Goal: Information Seeking & Learning: Learn about a topic

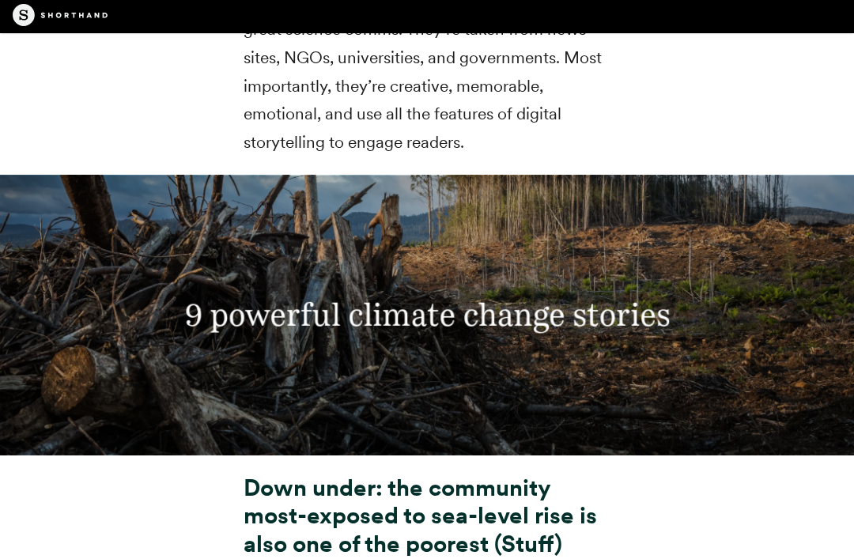
scroll to position [5619, 0]
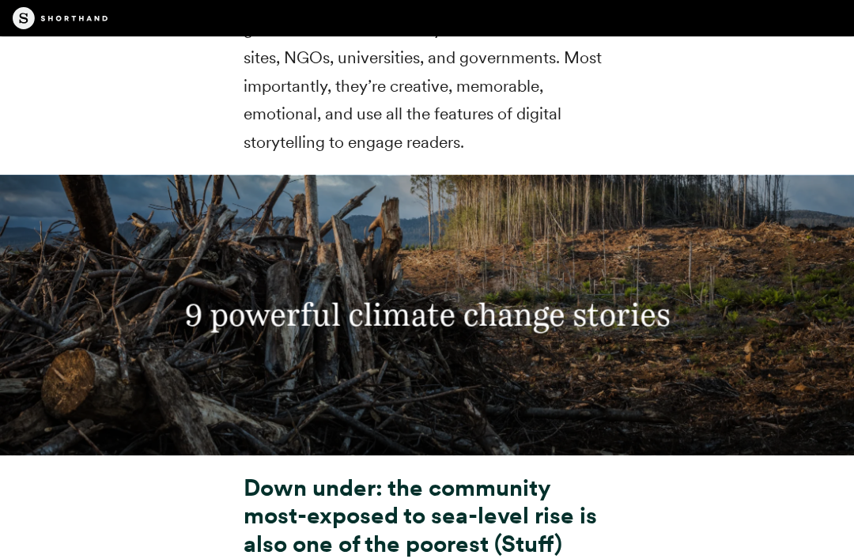
click at [286, 310] on h3 "9 powerful climate change stories" at bounding box center [428, 315] width 596 height 37
click at [282, 120] on p "With those elements in mind, we’ve picked out 9 climate change stories which ar…" at bounding box center [428, 58] width 368 height 198
click at [285, 137] on p "With those elements in mind, we’ve picked out 9 climate change stories which ar…" at bounding box center [428, 58] width 368 height 198
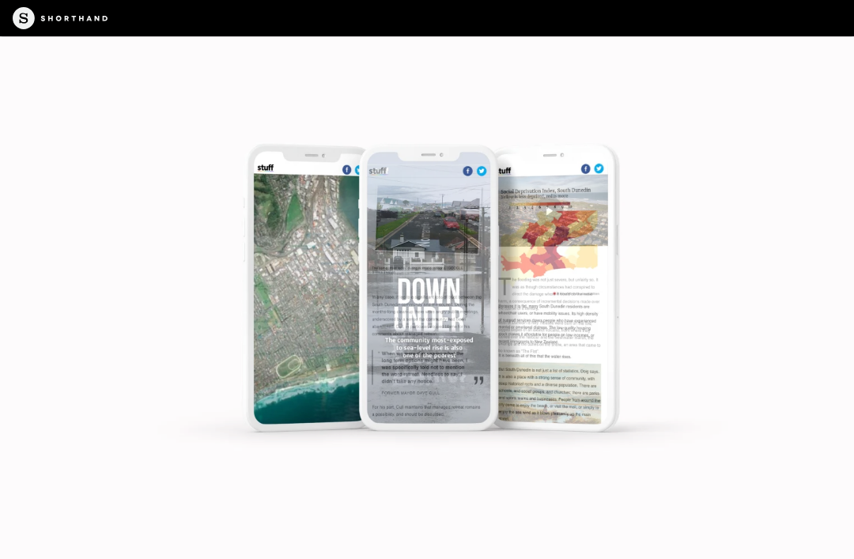
scroll to position [7063, 0]
click at [299, 292] on img at bounding box center [427, 279] width 854 height 559
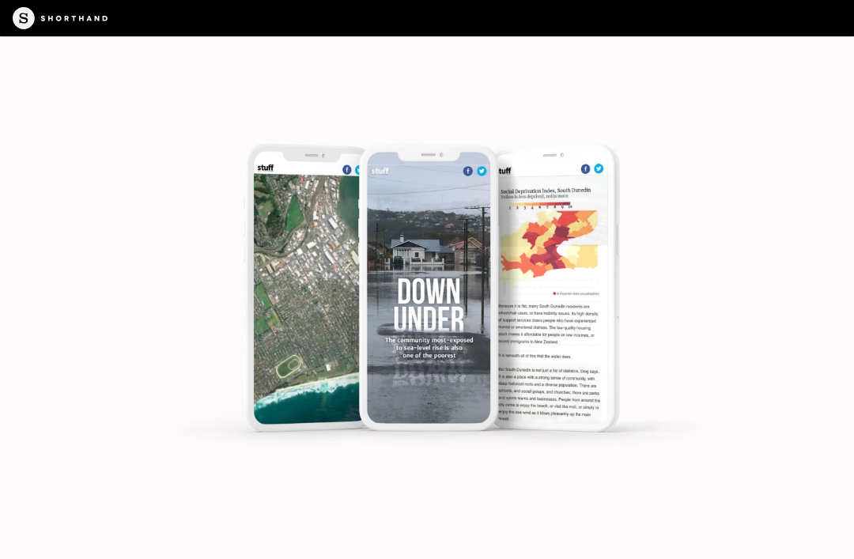
scroll to position [6818, 0]
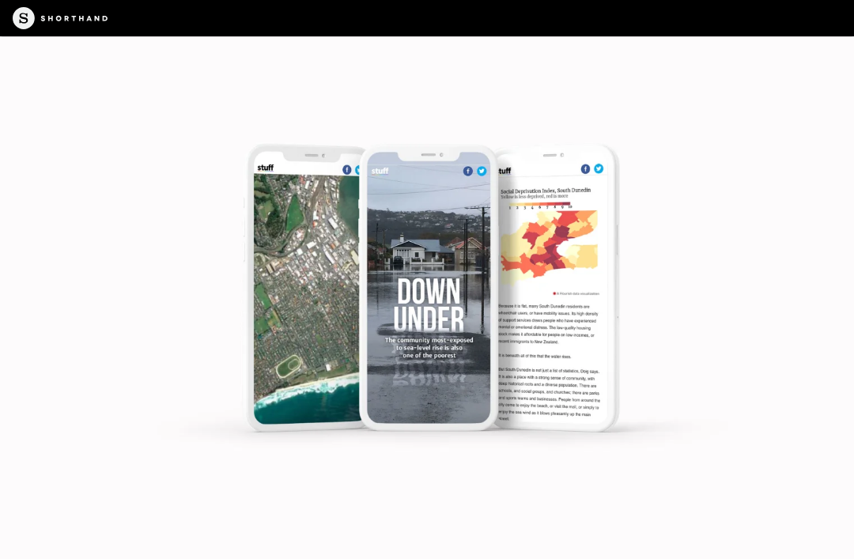
click at [291, 300] on img at bounding box center [427, 279] width 854 height 559
click at [299, 290] on img at bounding box center [427, 279] width 854 height 559
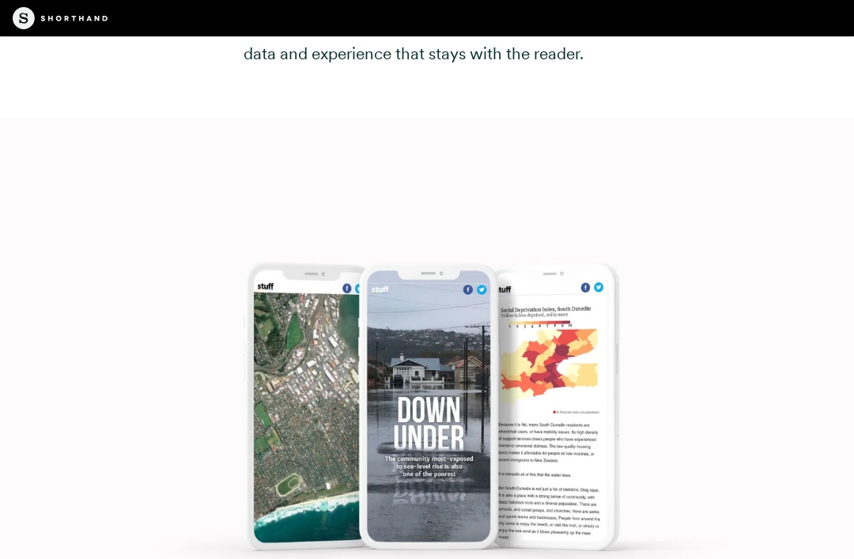
click at [302, 394] on img at bounding box center [427, 398] width 854 height 559
click at [332, 400] on img at bounding box center [427, 398] width 854 height 559
click at [308, 392] on img at bounding box center [427, 398] width 854 height 559
click at [422, 460] on img at bounding box center [427, 398] width 854 height 559
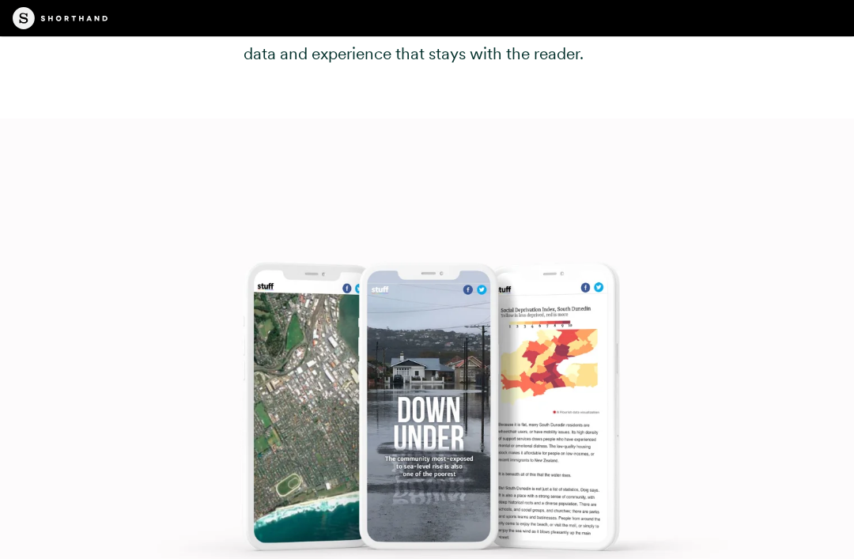
click at [579, 416] on img at bounding box center [427, 398] width 854 height 559
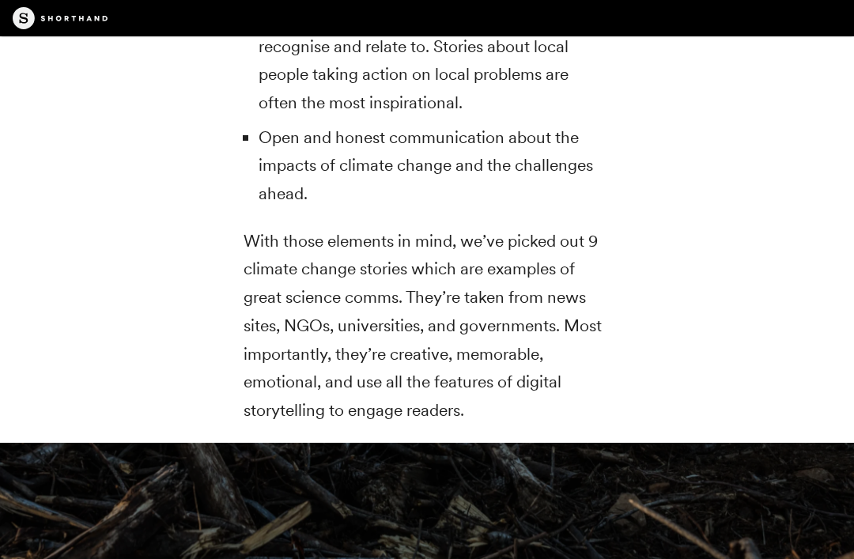
scroll to position [5493, 0]
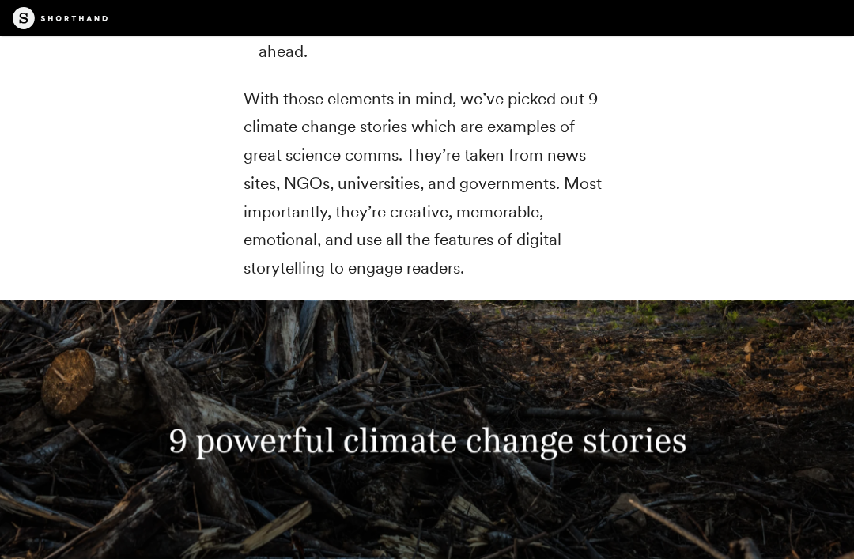
click at [843, 4] on div "Features Use Cases Case Studies Templates Example Stories The Craft magazine Th…" at bounding box center [427, 18] width 854 height 36
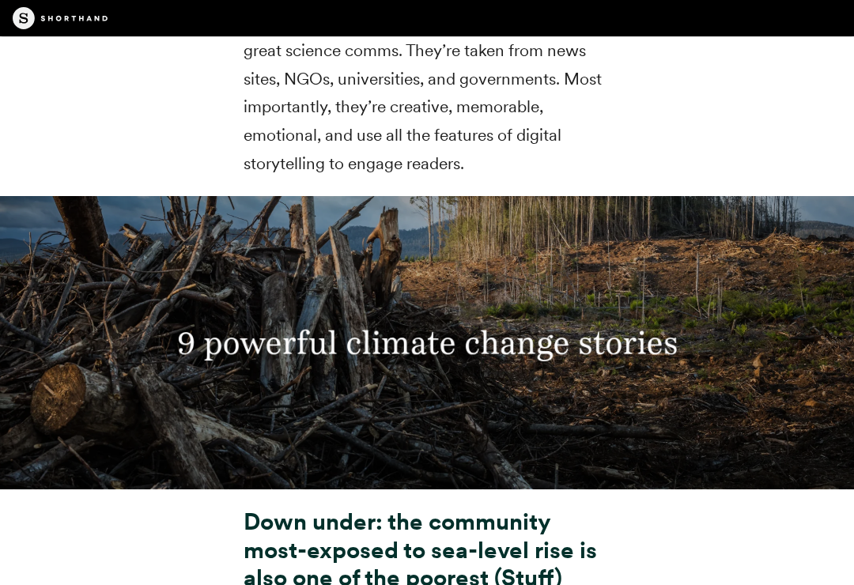
scroll to position [5626, 0]
